Goal: Information Seeking & Learning: Learn about a topic

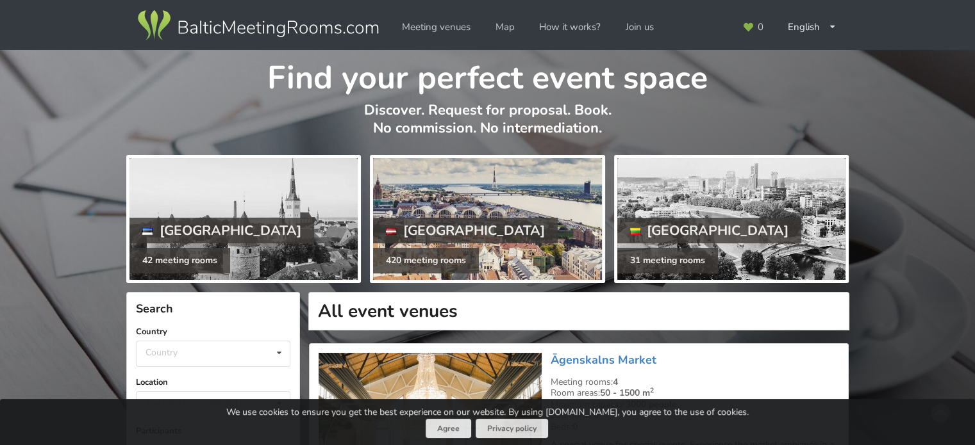
click at [454, 184] on div at bounding box center [487, 219] width 228 height 122
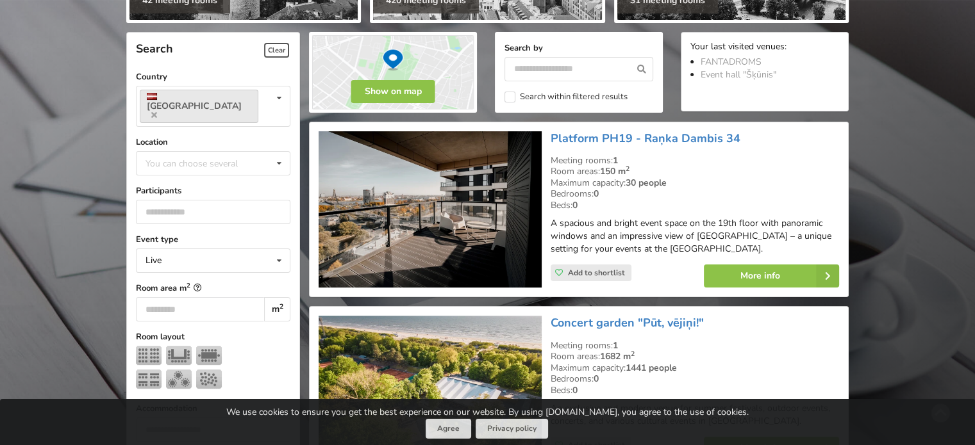
scroll to position [259, 0]
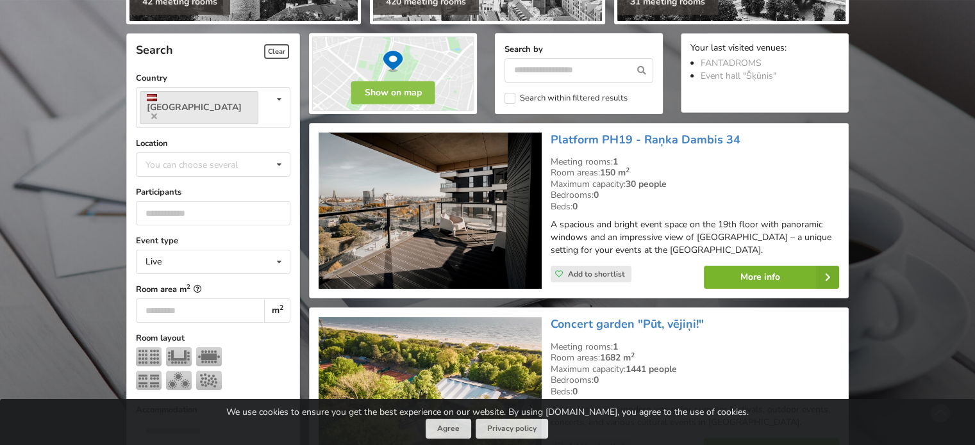
click at [745, 278] on link "More info" at bounding box center [771, 277] width 135 height 23
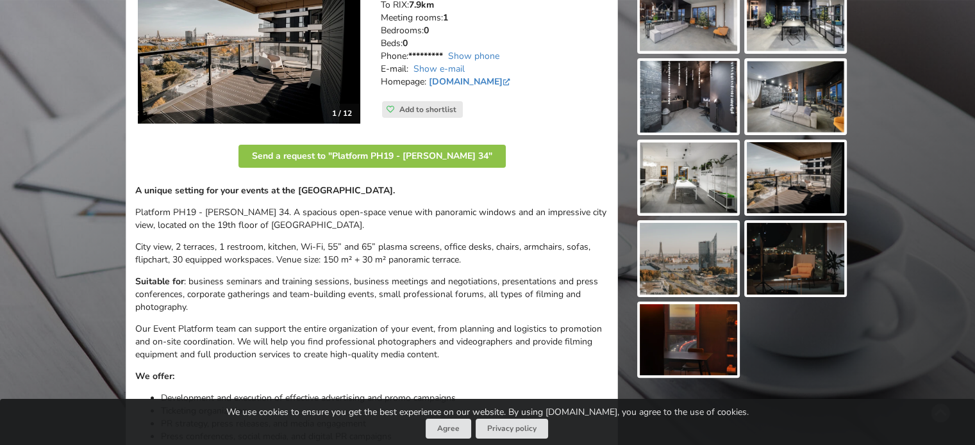
scroll to position [77, 0]
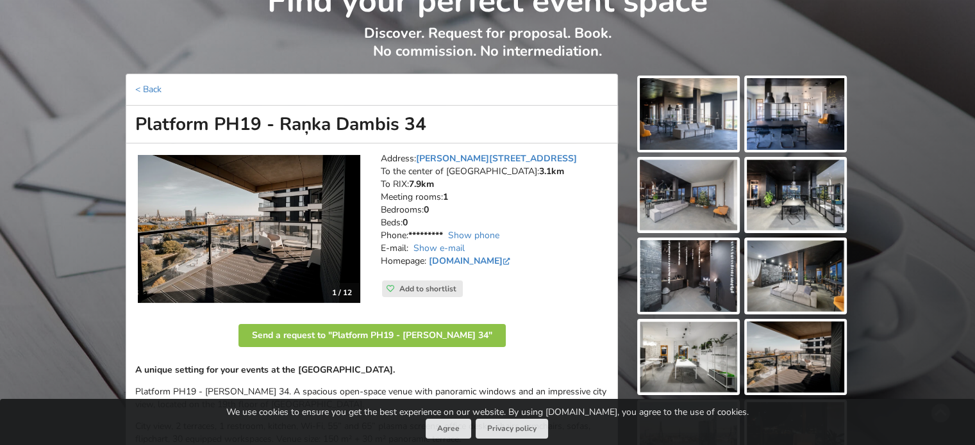
click at [332, 227] on img at bounding box center [249, 229] width 222 height 149
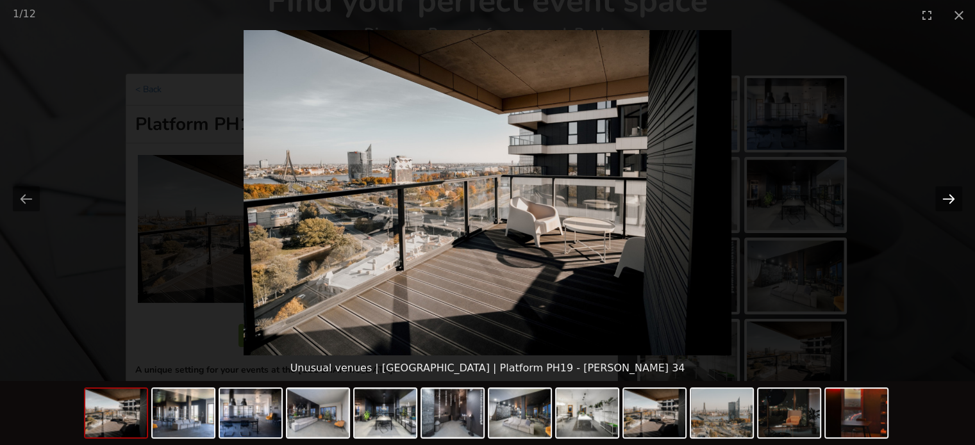
click at [953, 195] on button "Next slide" at bounding box center [948, 198] width 27 height 25
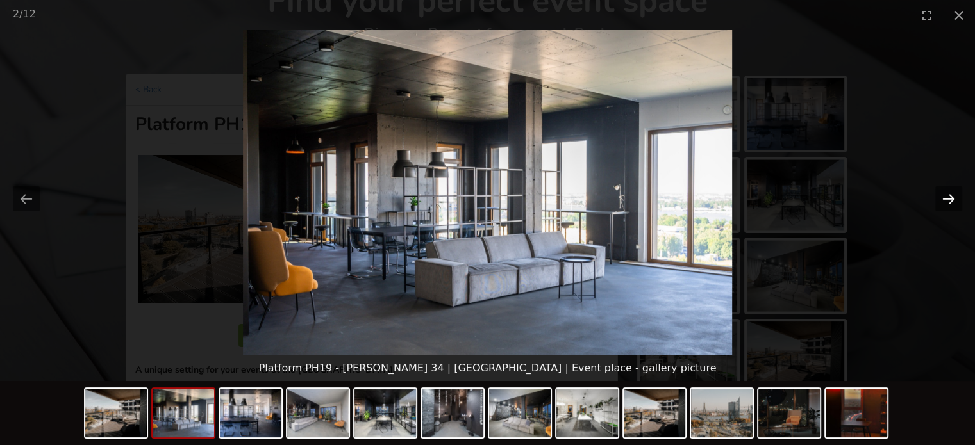
click at [953, 195] on button "Next slide" at bounding box center [948, 198] width 27 height 25
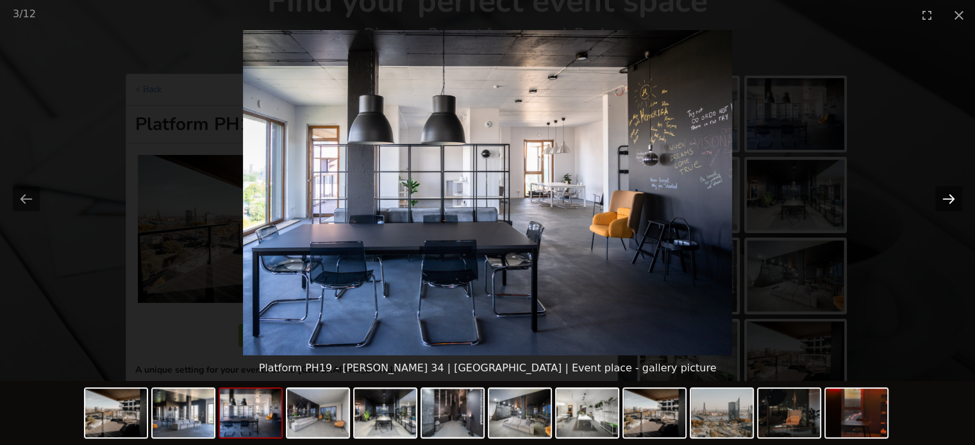
click at [953, 195] on button "Next slide" at bounding box center [948, 198] width 27 height 25
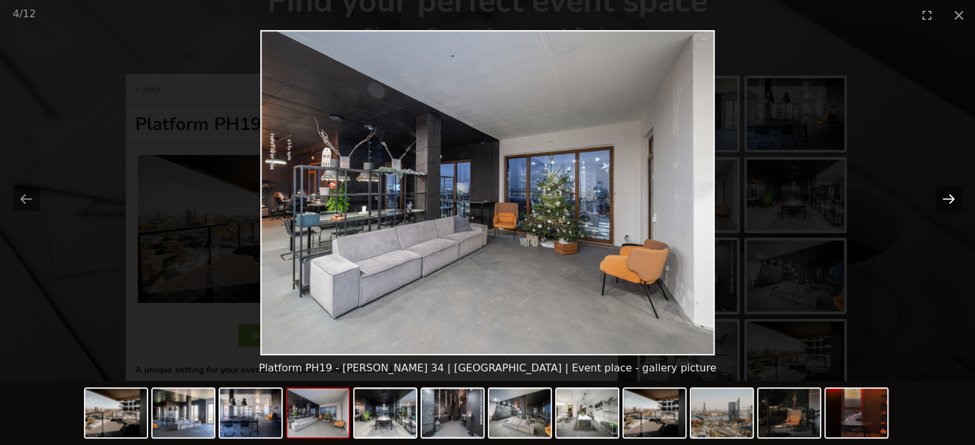
click at [953, 195] on button "Next slide" at bounding box center [948, 198] width 27 height 25
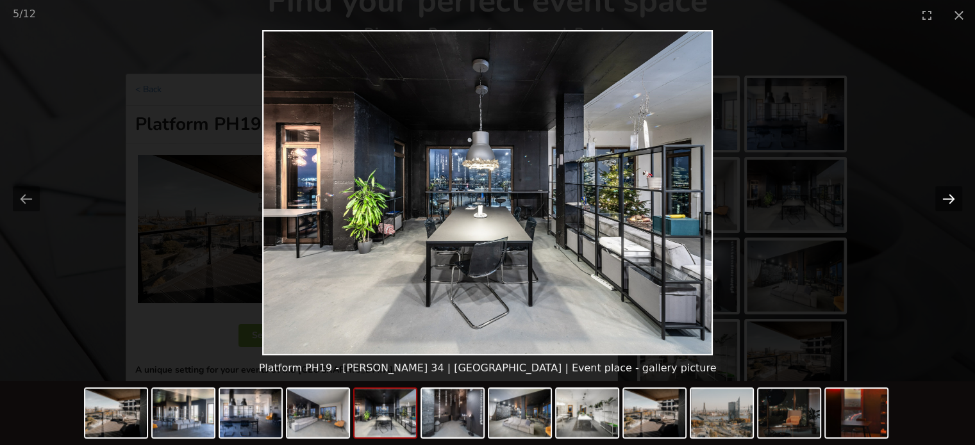
click at [953, 195] on button "Next slide" at bounding box center [948, 198] width 27 height 25
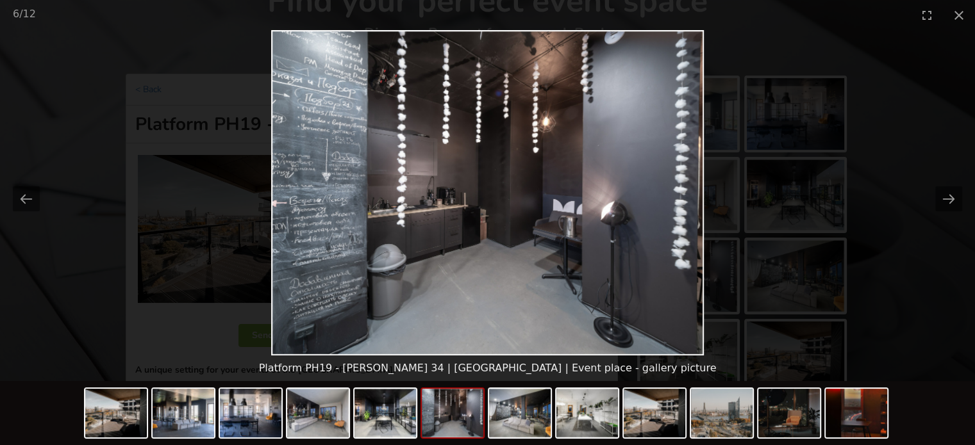
drag, startPoint x: 953, startPoint y: 195, endPoint x: 927, endPoint y: 74, distance: 123.8
click at [927, 74] on picture at bounding box center [487, 193] width 975 height 326
click at [951, 189] on button "Next slide" at bounding box center [948, 198] width 27 height 25
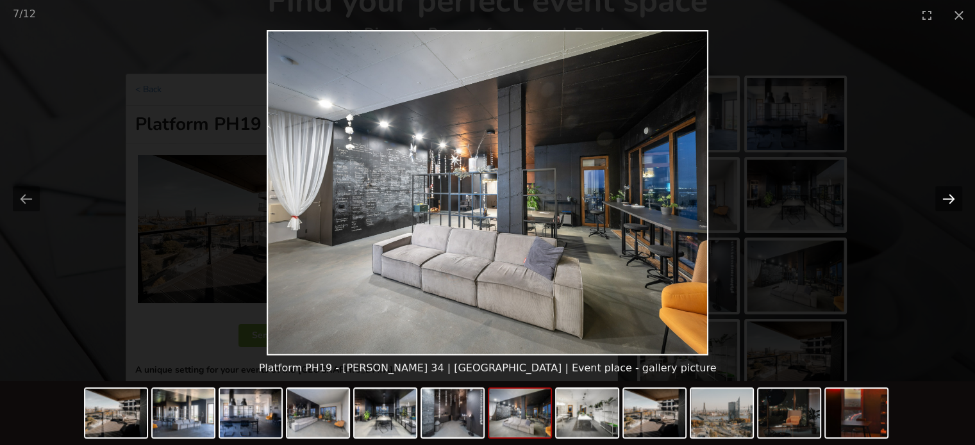
click at [951, 189] on button "Next slide" at bounding box center [948, 198] width 27 height 25
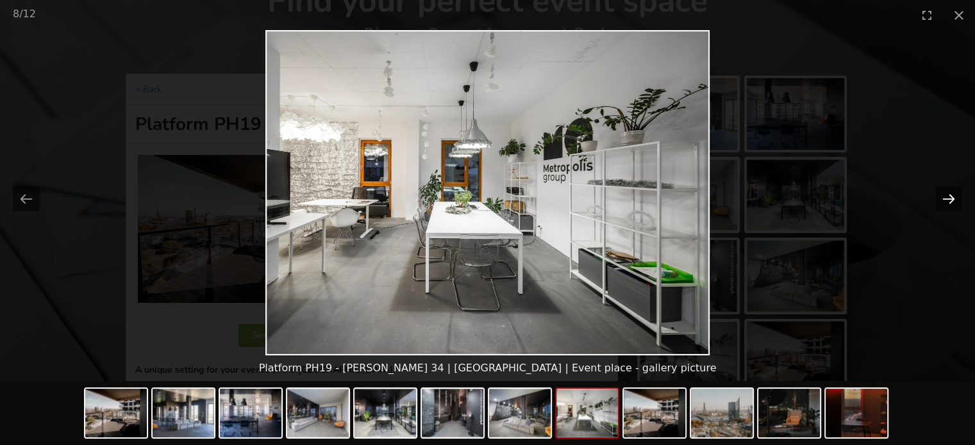
click at [951, 189] on button "Next slide" at bounding box center [948, 198] width 27 height 25
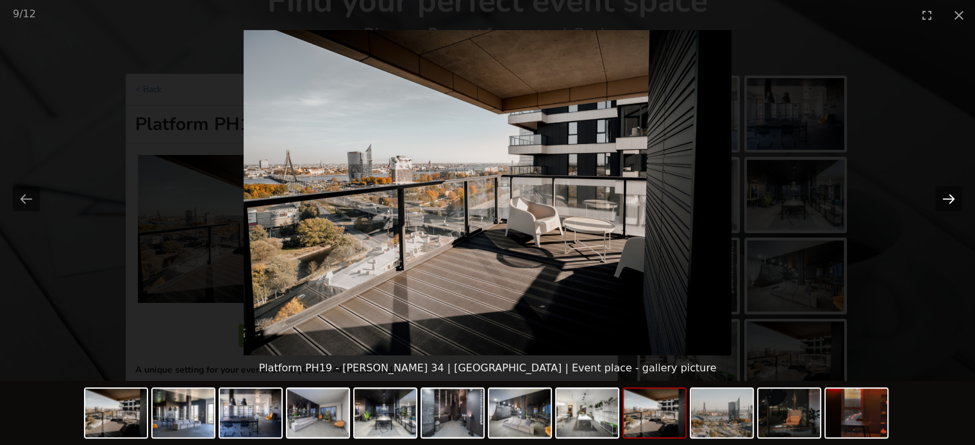
click at [951, 189] on button "Next slide" at bounding box center [948, 198] width 27 height 25
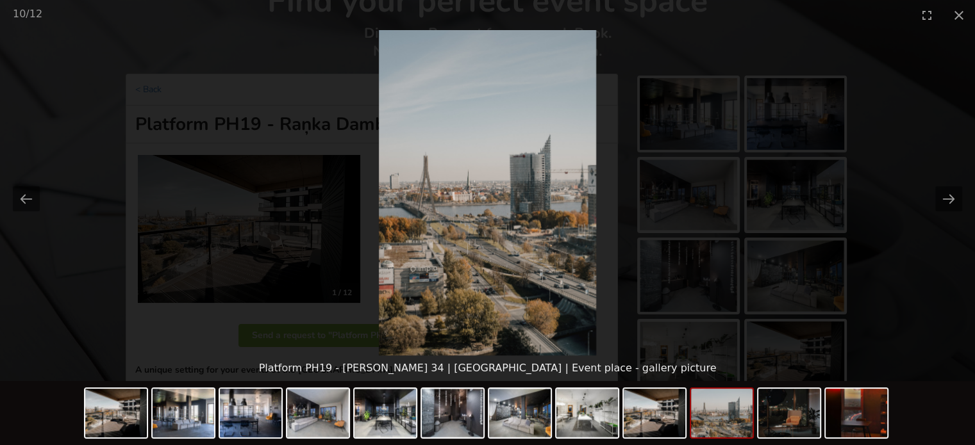
click at [948, 272] on picture at bounding box center [487, 193] width 975 height 326
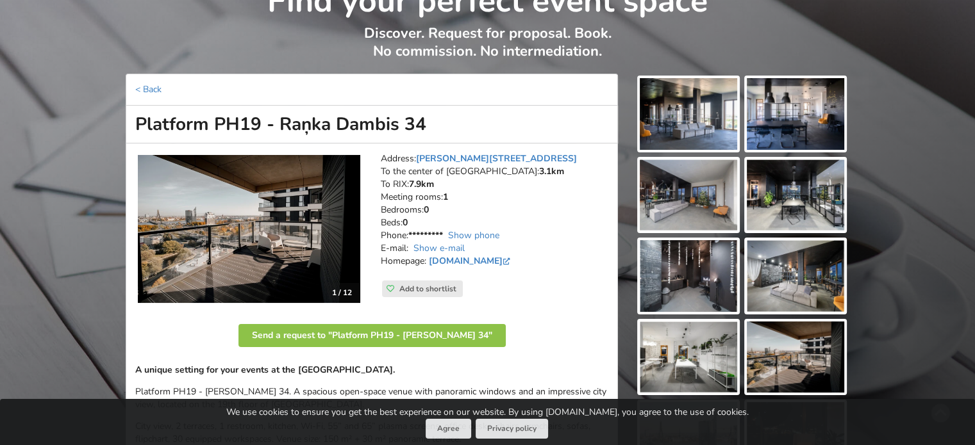
drag, startPoint x: 515, startPoint y: 143, endPoint x: 353, endPoint y: 119, distance: 163.3
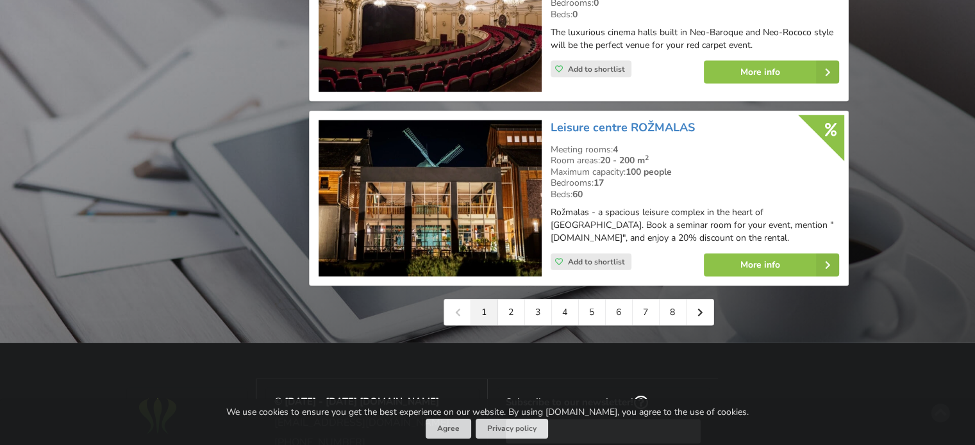
scroll to position [2930, 0]
click at [505, 300] on link "2" at bounding box center [511, 313] width 27 height 26
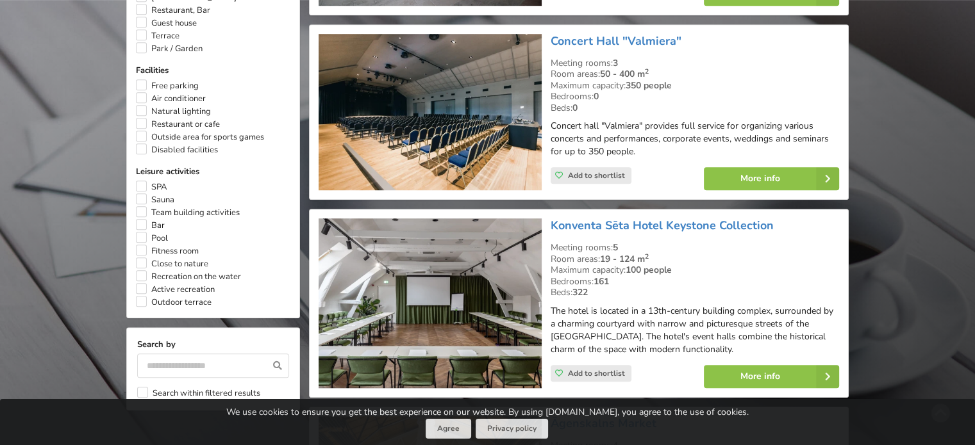
scroll to position [927, 0]
